Goal: Information Seeking & Learning: Learn about a topic

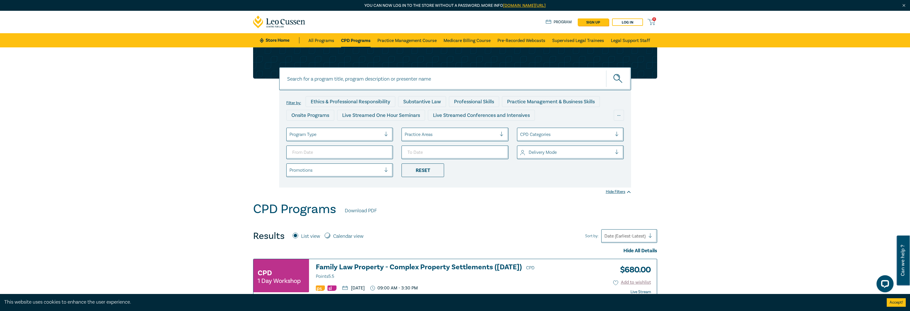
click at [318, 77] on input at bounding box center [455, 78] width 352 height 23
type input "agribusiness"
click at [606, 70] on button "submit" at bounding box center [618, 78] width 25 height 17
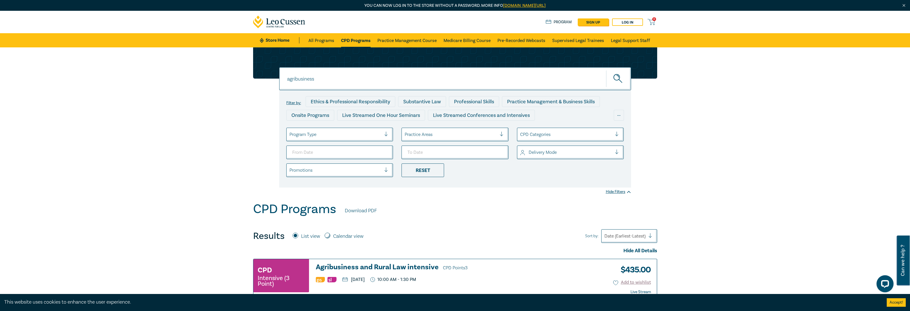
click at [359, 264] on h3 "Agribusiness and Rural Law intensive CPD Points 3" at bounding box center [432, 267] width 233 height 9
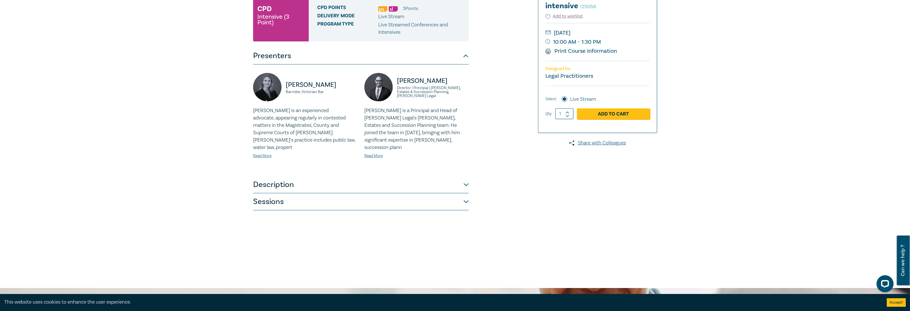
scroll to position [199, 0]
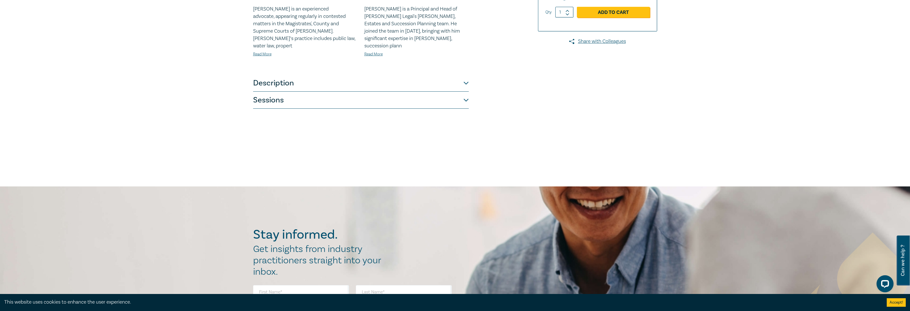
click at [345, 96] on button "Sessions" at bounding box center [361, 100] width 216 height 17
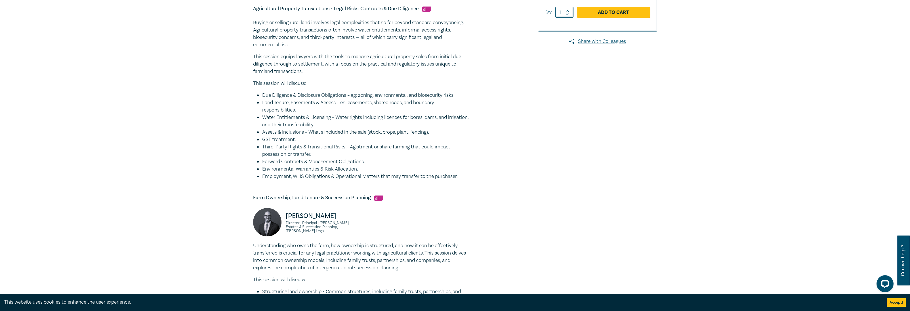
drag, startPoint x: 344, startPoint y: 122, endPoint x: 254, endPoint y: 120, distance: 90.0
click at [254, 117] on ul "Due Diligence & Disclosure Obligations – eg: zoning, environmental, and biosecu…" at bounding box center [361, 136] width 216 height 89
click at [424, 172] on li "Environmental Warranties & Risk Allocation." at bounding box center [365, 168] width 207 height 7
drag, startPoint x: 472, startPoint y: 177, endPoint x: 250, endPoint y: 177, distance: 222.6
click at [250, 177] on div "Agribusiness and Rural Law intensive I25058 CPD Intensive (3 Point) CPD Points …" at bounding box center [387, 278] width 274 height 805
